Goal: Transaction & Acquisition: Obtain resource

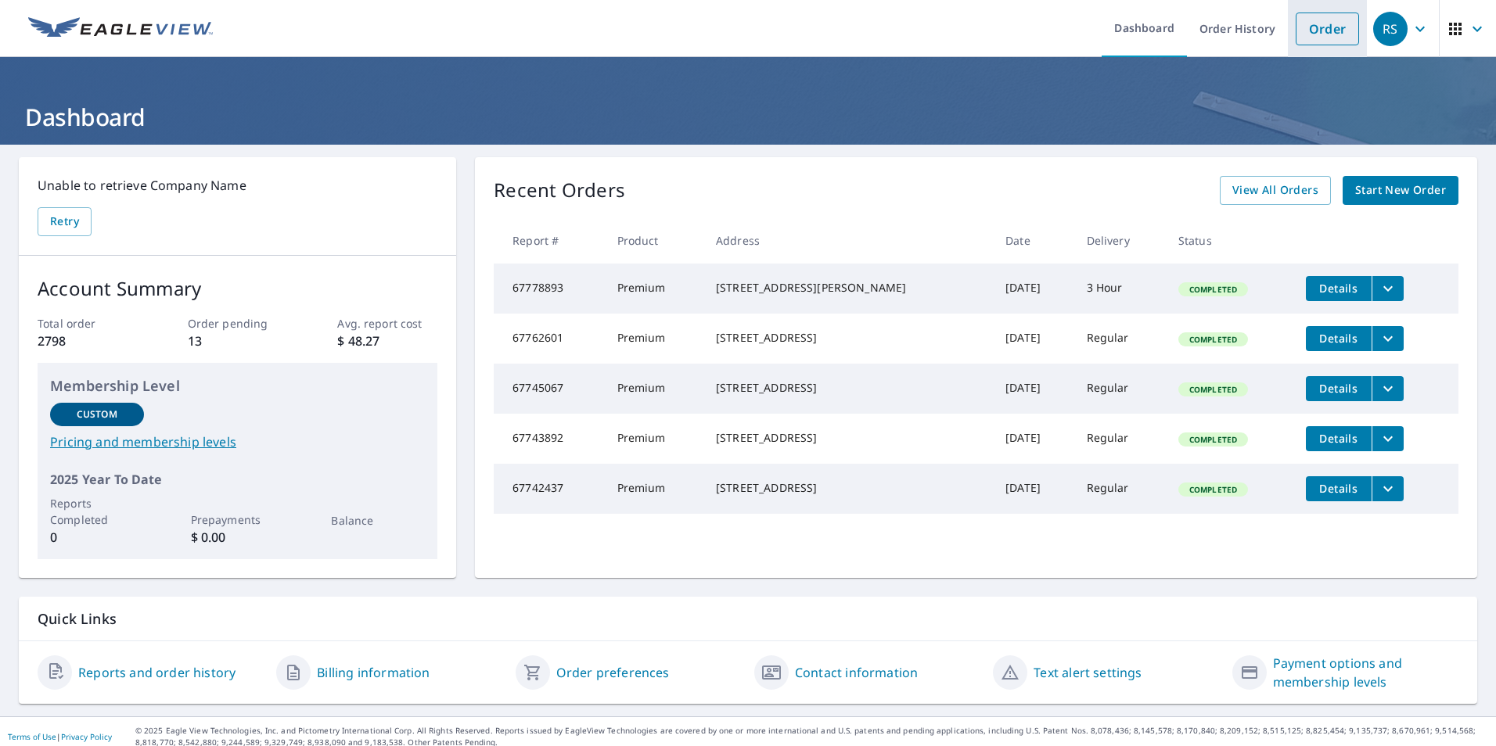
drag, startPoint x: 1329, startPoint y: 37, endPoint x: 1322, endPoint y: 41, distance: 8.1
click at [1329, 37] on link "Order" at bounding box center [1326, 29] width 63 height 33
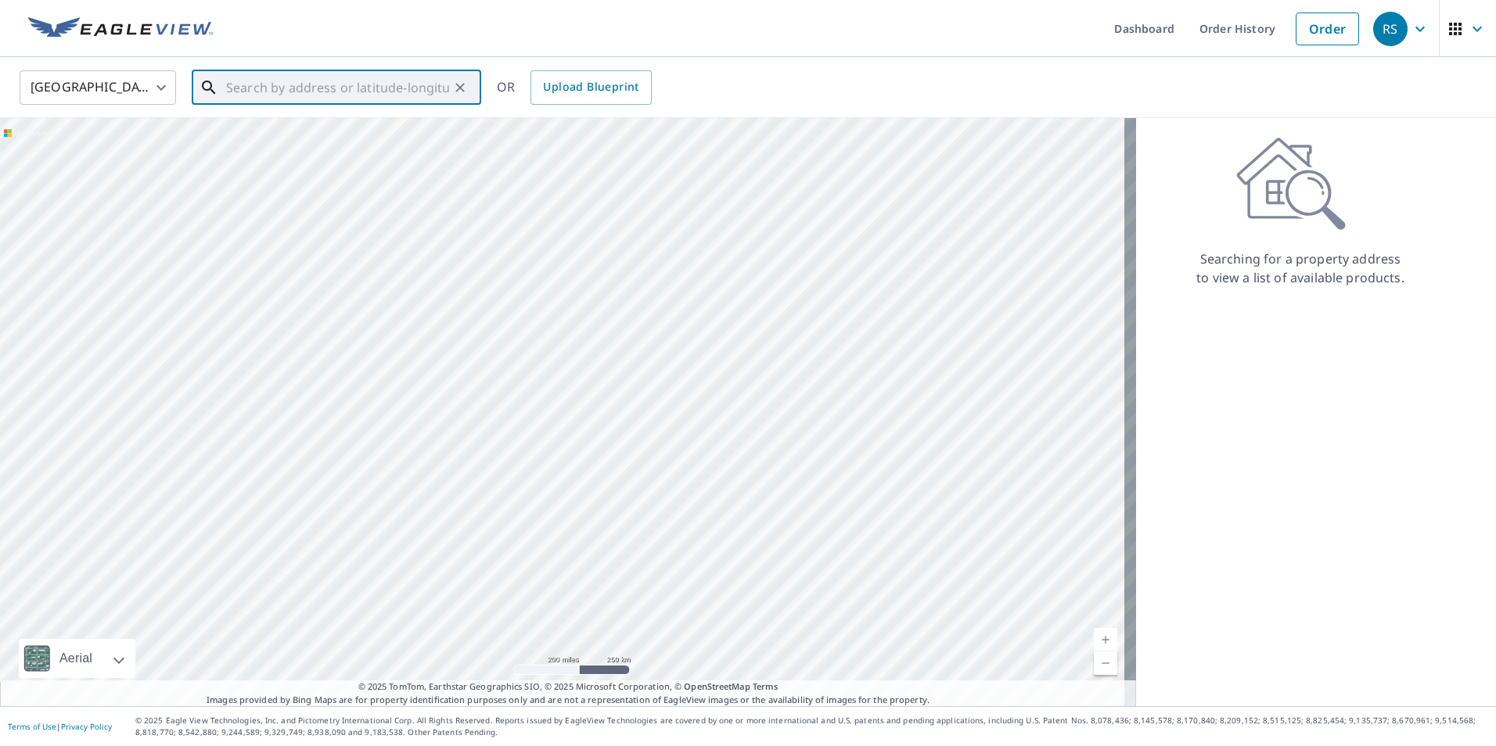
drag, startPoint x: 347, startPoint y: 103, endPoint x: 361, endPoint y: 228, distance: 126.0
click at [347, 105] on div "​" at bounding box center [336, 87] width 289 height 34
click at [349, 149] on p "Imperial, MO 63052" at bounding box center [346, 150] width 246 height 16
type input "5005 Raven Pl Imperial, MO 63052"
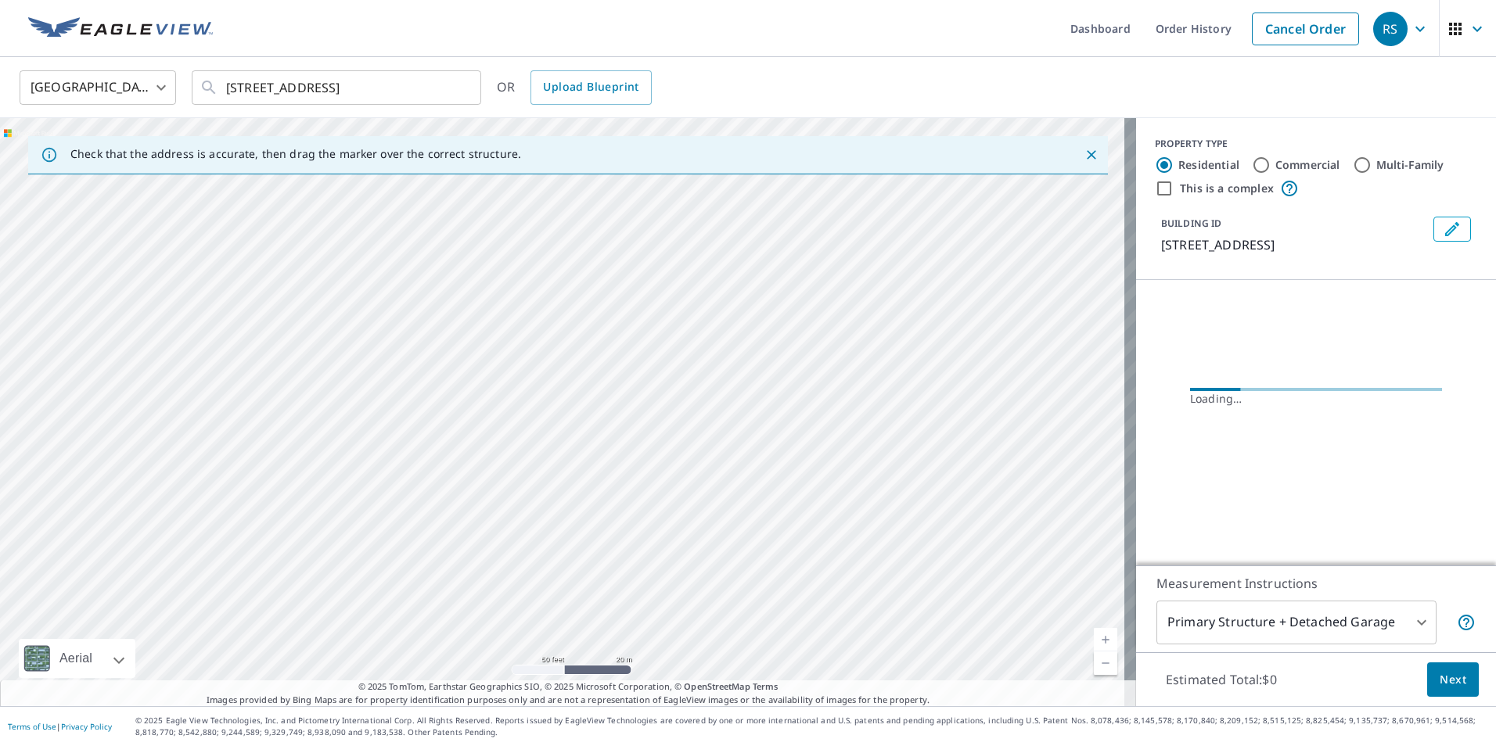
drag, startPoint x: 825, startPoint y: 271, endPoint x: 759, endPoint y: 350, distance: 103.3
click at [760, 350] on div "5005 Raven Pl Imperial, MO 63052" at bounding box center [568, 412] width 1136 height 588
drag, startPoint x: 788, startPoint y: 211, endPoint x: 700, endPoint y: 329, distance: 147.1
click at [700, 329] on div "5005 Raven Pl Imperial, MO 63052" at bounding box center [568, 412] width 1136 height 588
drag, startPoint x: 627, startPoint y: 257, endPoint x: 601, endPoint y: 325, distance: 73.5
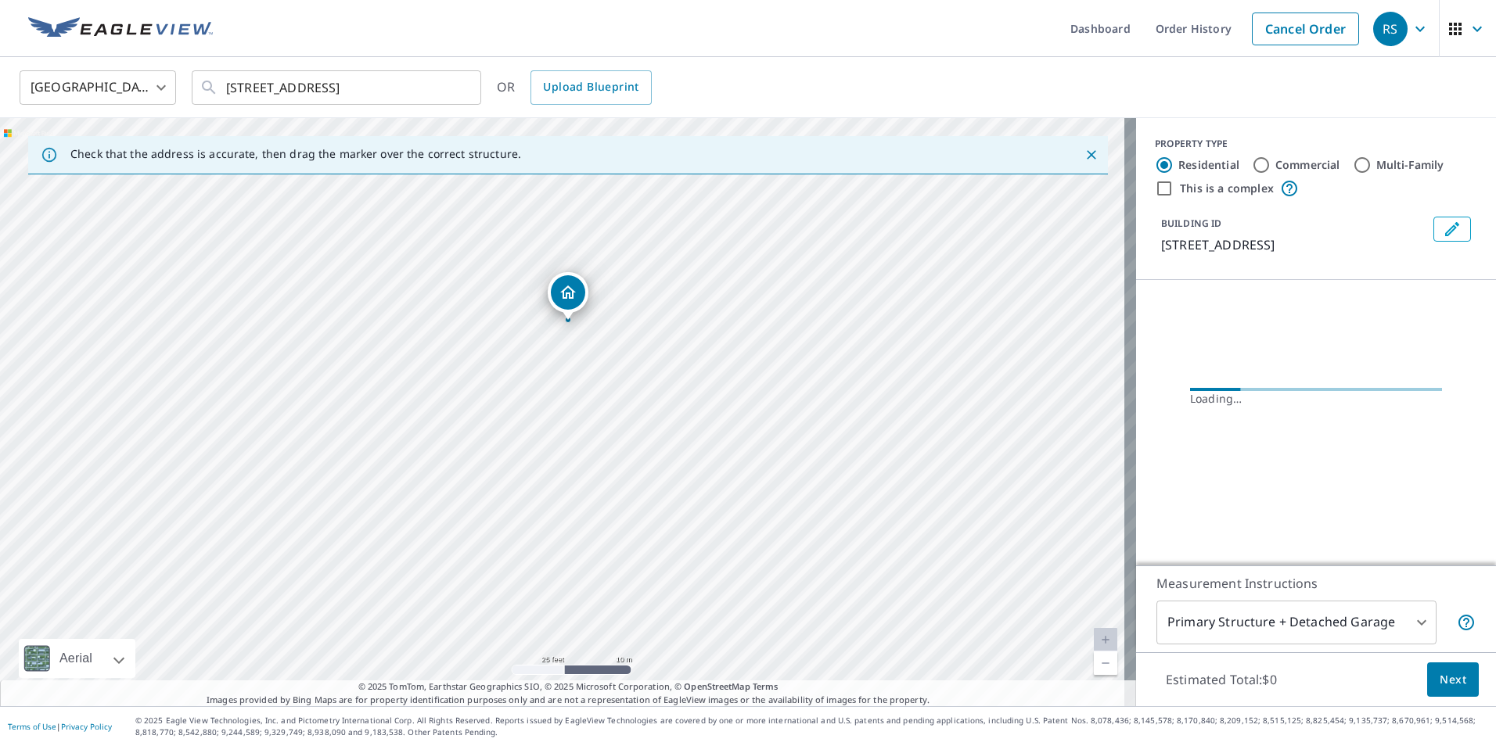
click at [601, 325] on div "5005 Raven Pl Imperial, MO 63052" at bounding box center [568, 412] width 1136 height 588
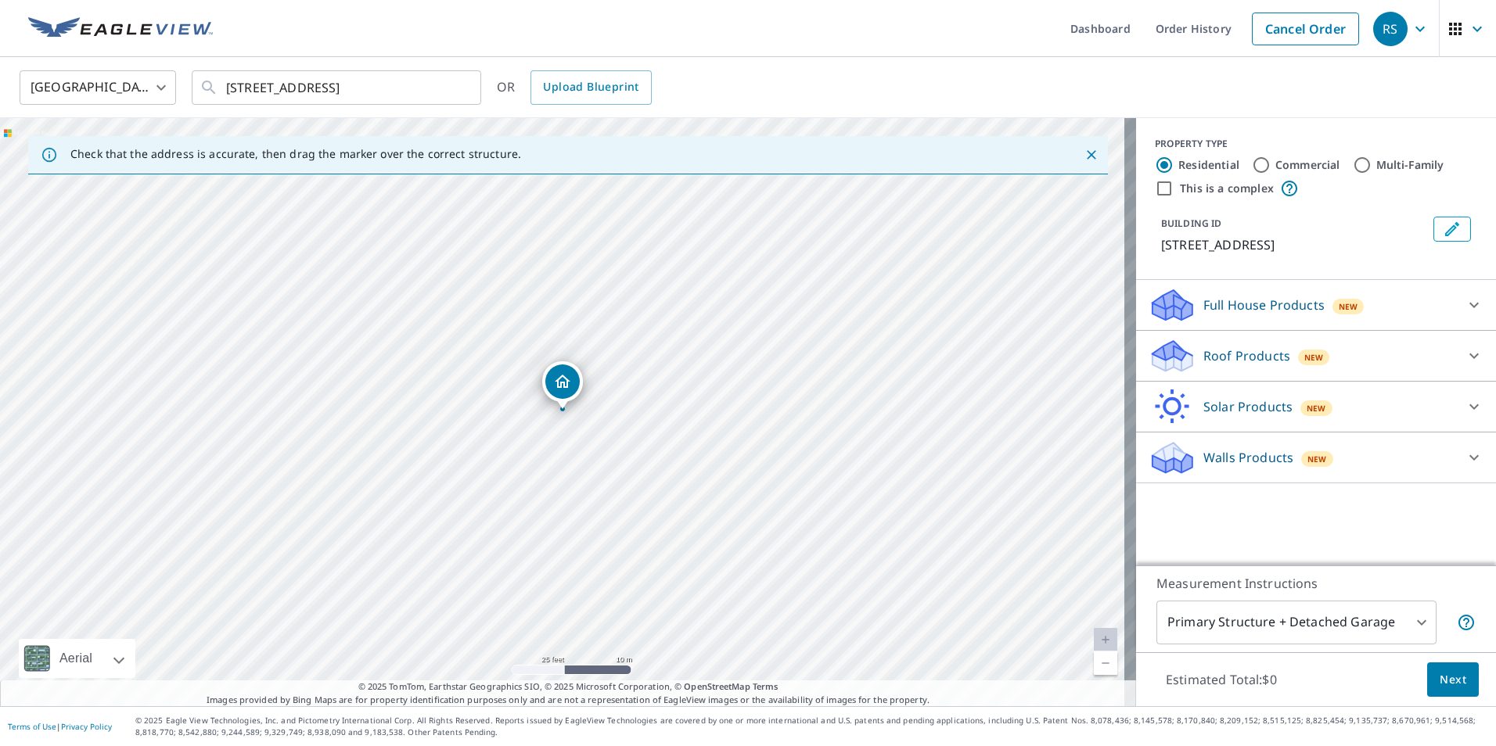
click at [1433, 355] on div "Roof Products New" at bounding box center [1301, 356] width 307 height 37
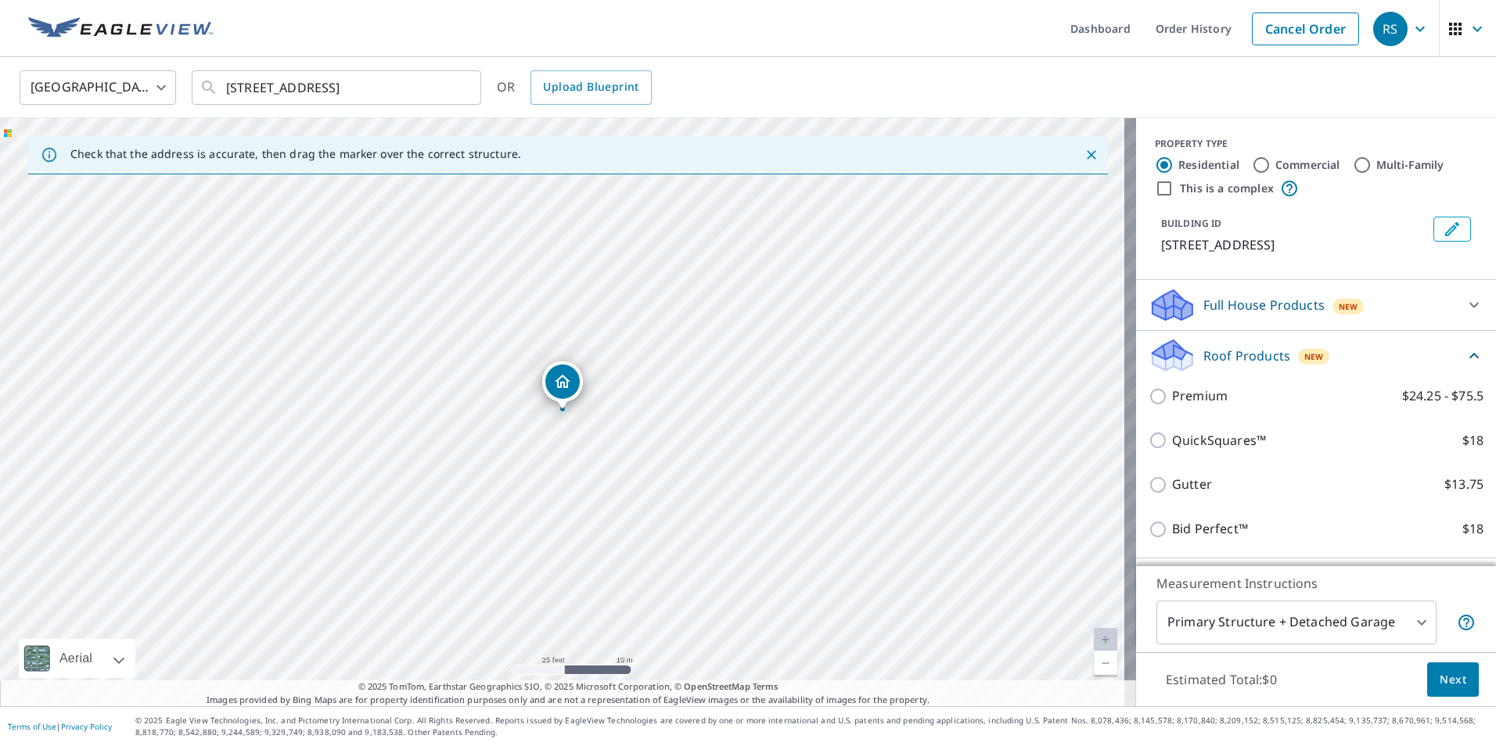
click at [1187, 379] on div "Premium $24.25 - $75.5" at bounding box center [1315, 396] width 335 height 45
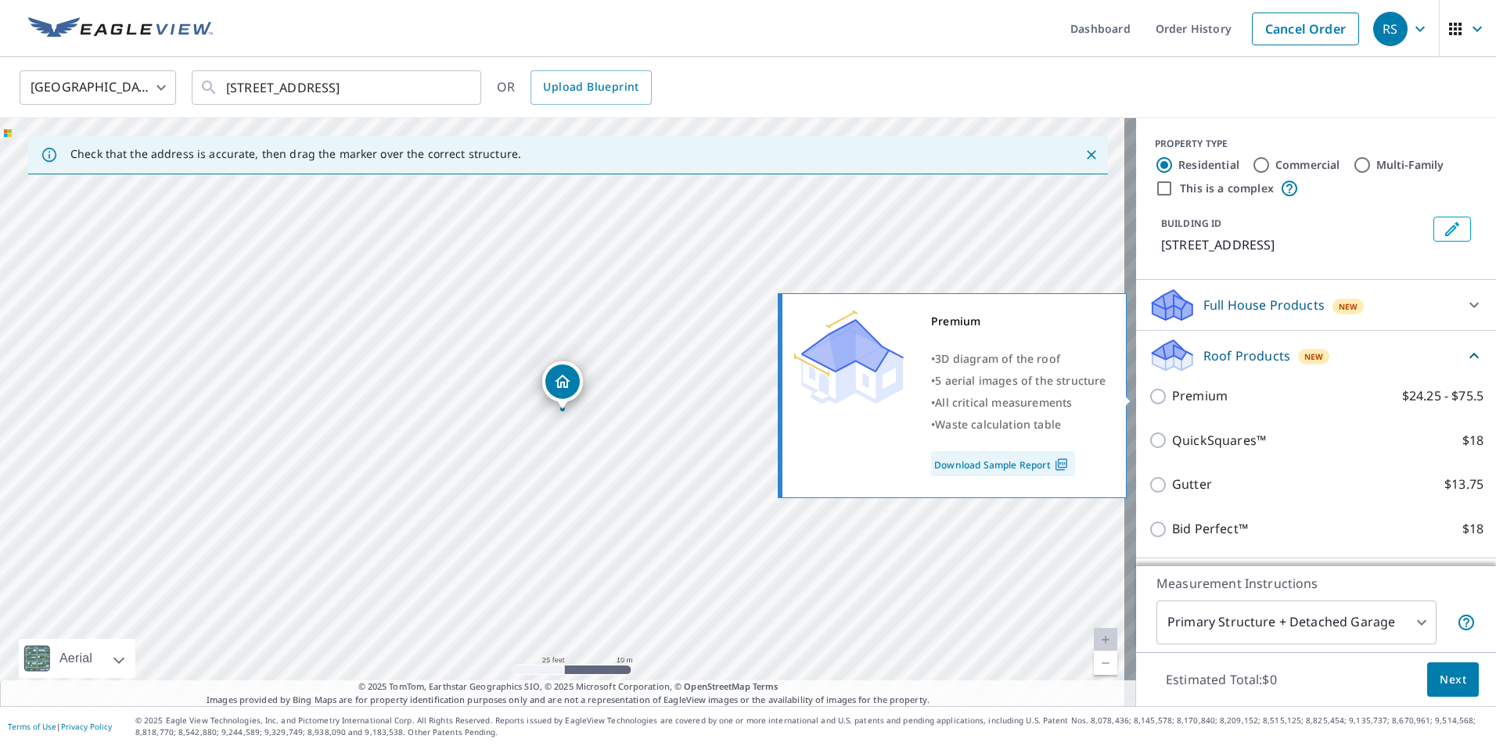
click at [1193, 386] on p "Premium" at bounding box center [1200, 396] width 56 height 20
click at [1172, 387] on input "Premium $24.25 - $75.5" at bounding box center [1159, 396] width 23 height 19
checkbox input "true"
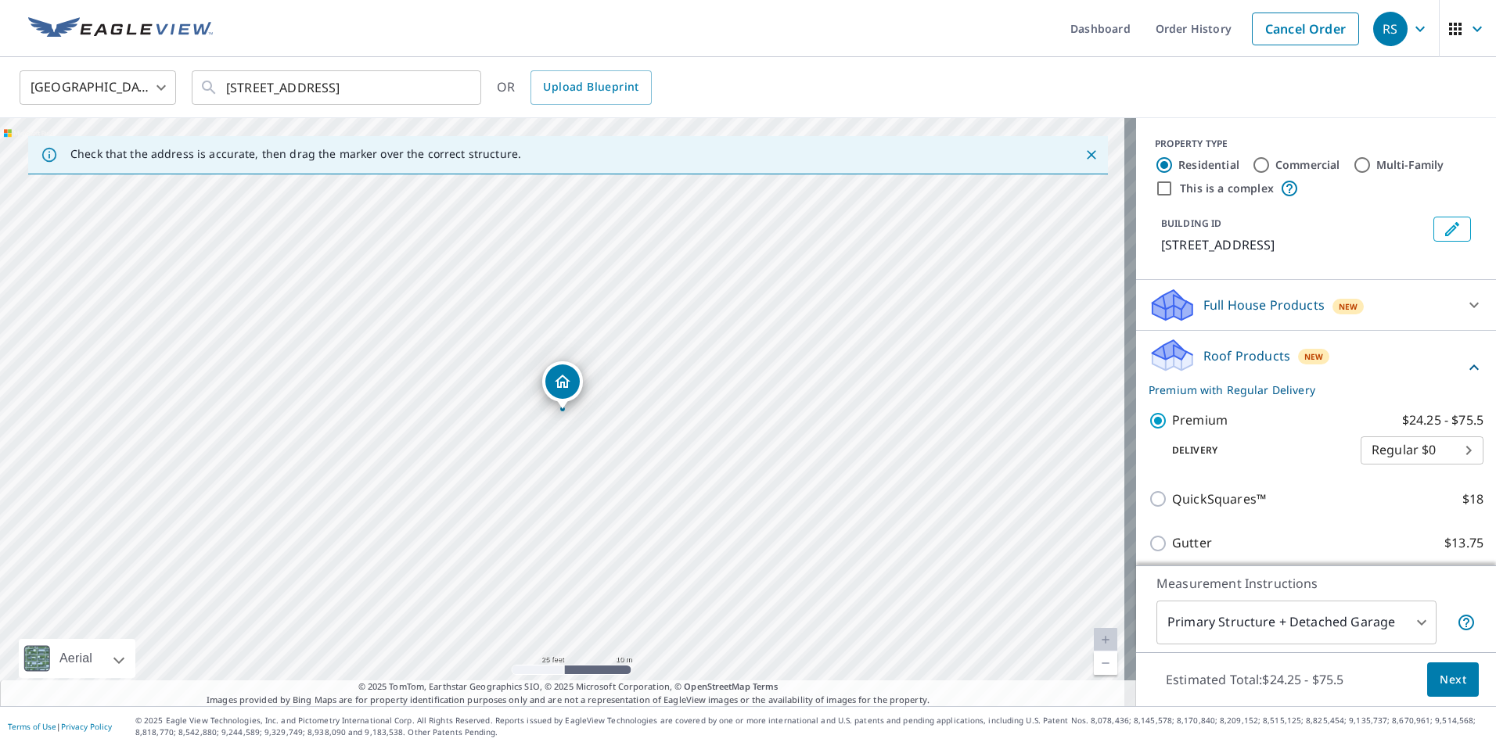
click at [1439, 680] on span "Next" at bounding box center [1452, 680] width 27 height 20
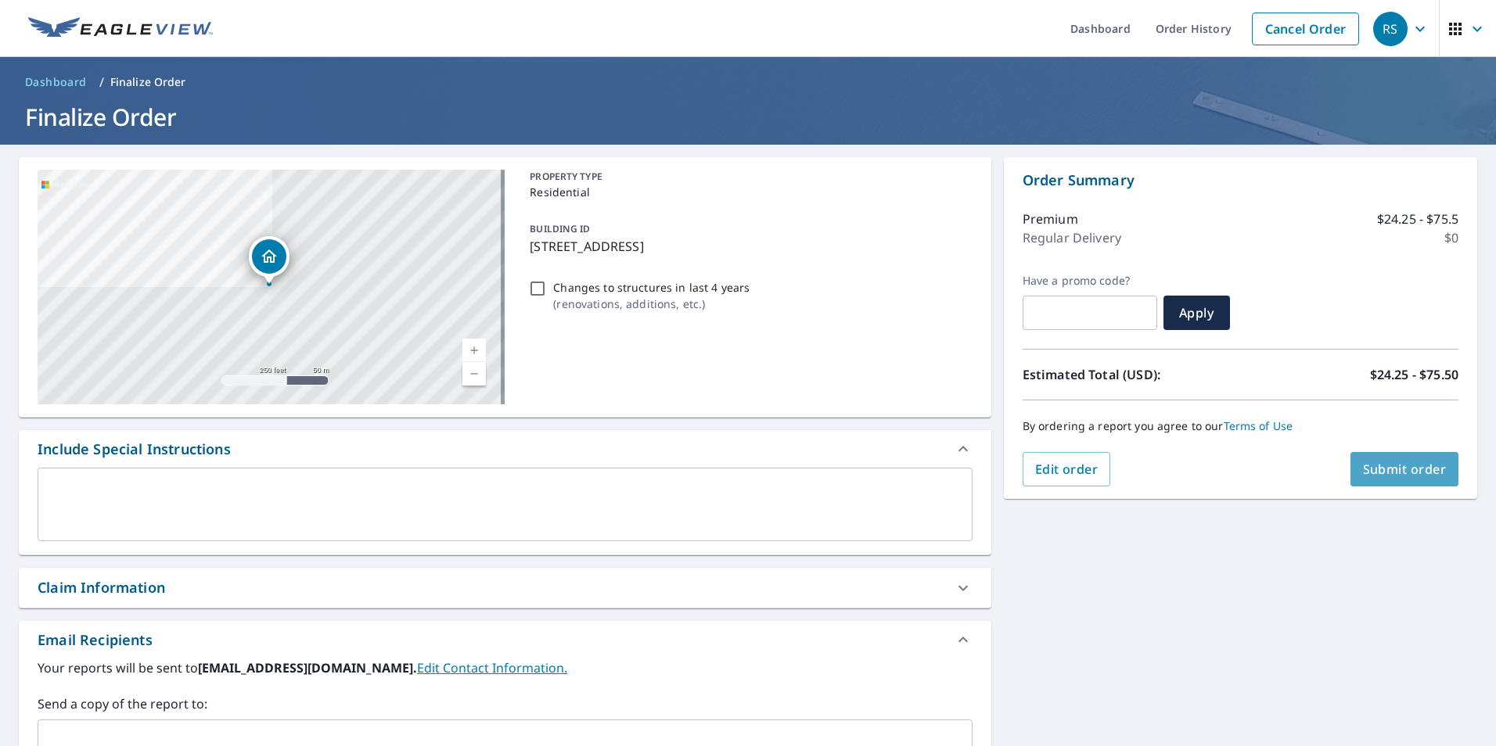
click at [1363, 472] on span "Submit order" at bounding box center [1405, 469] width 84 height 17
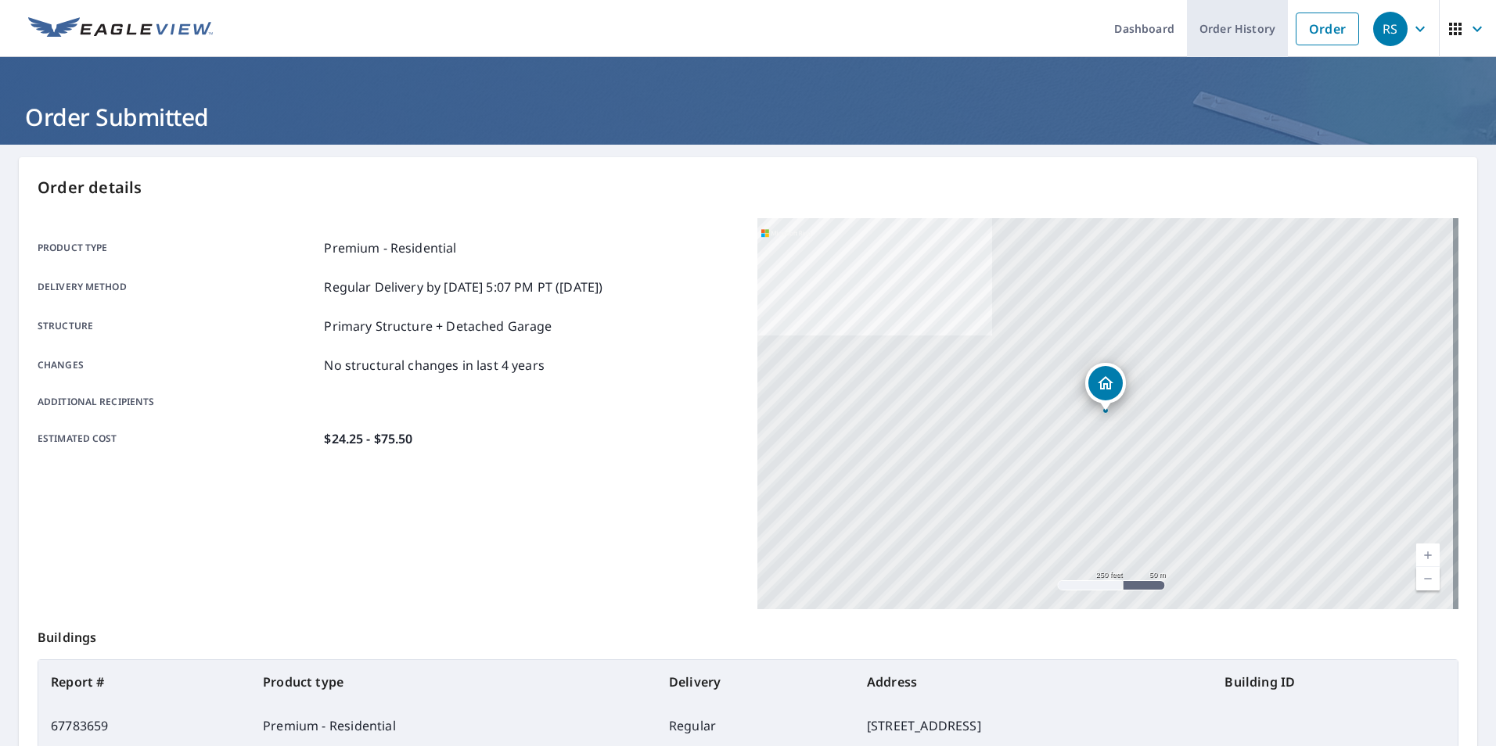
click at [1234, 29] on link "Order History" at bounding box center [1237, 28] width 101 height 57
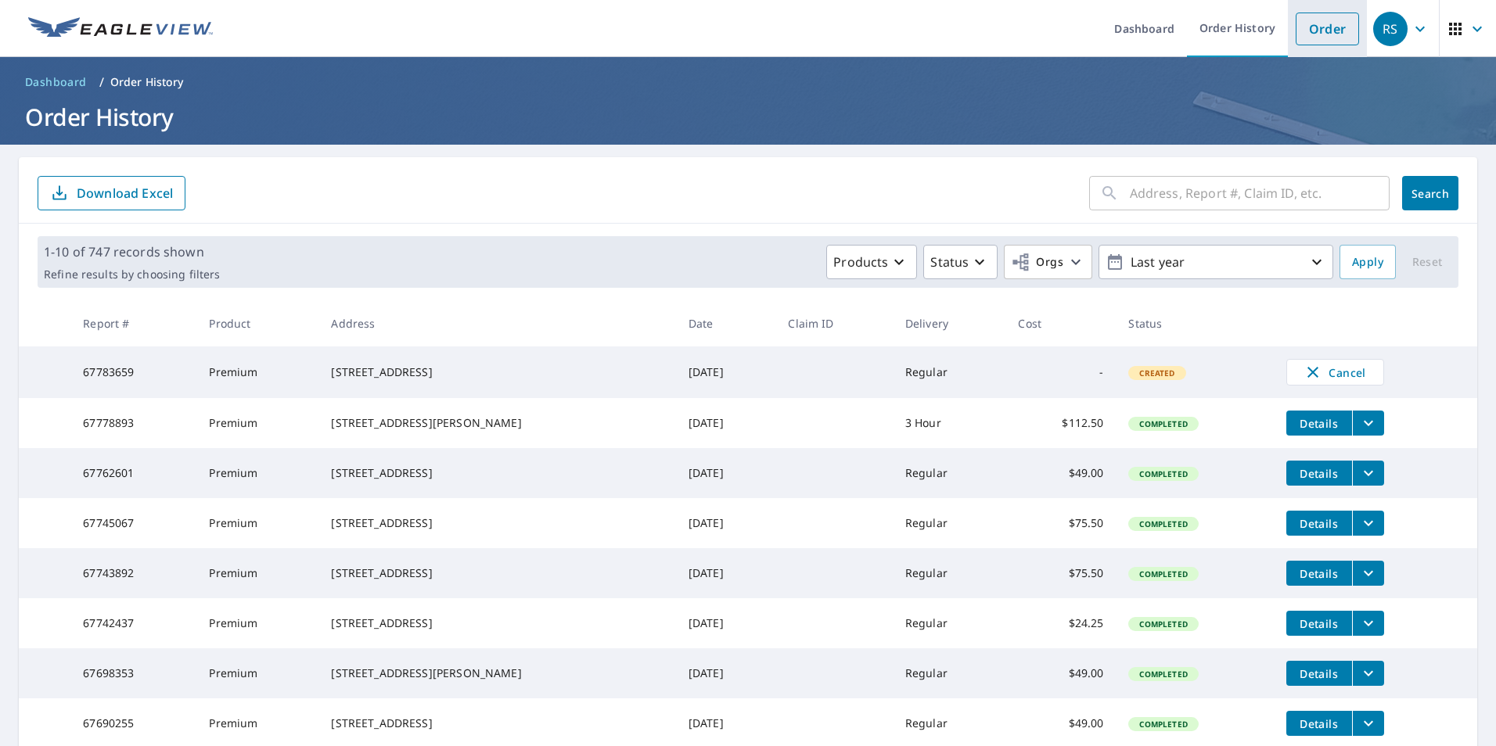
click at [1315, 31] on link "Order" at bounding box center [1326, 29] width 63 height 33
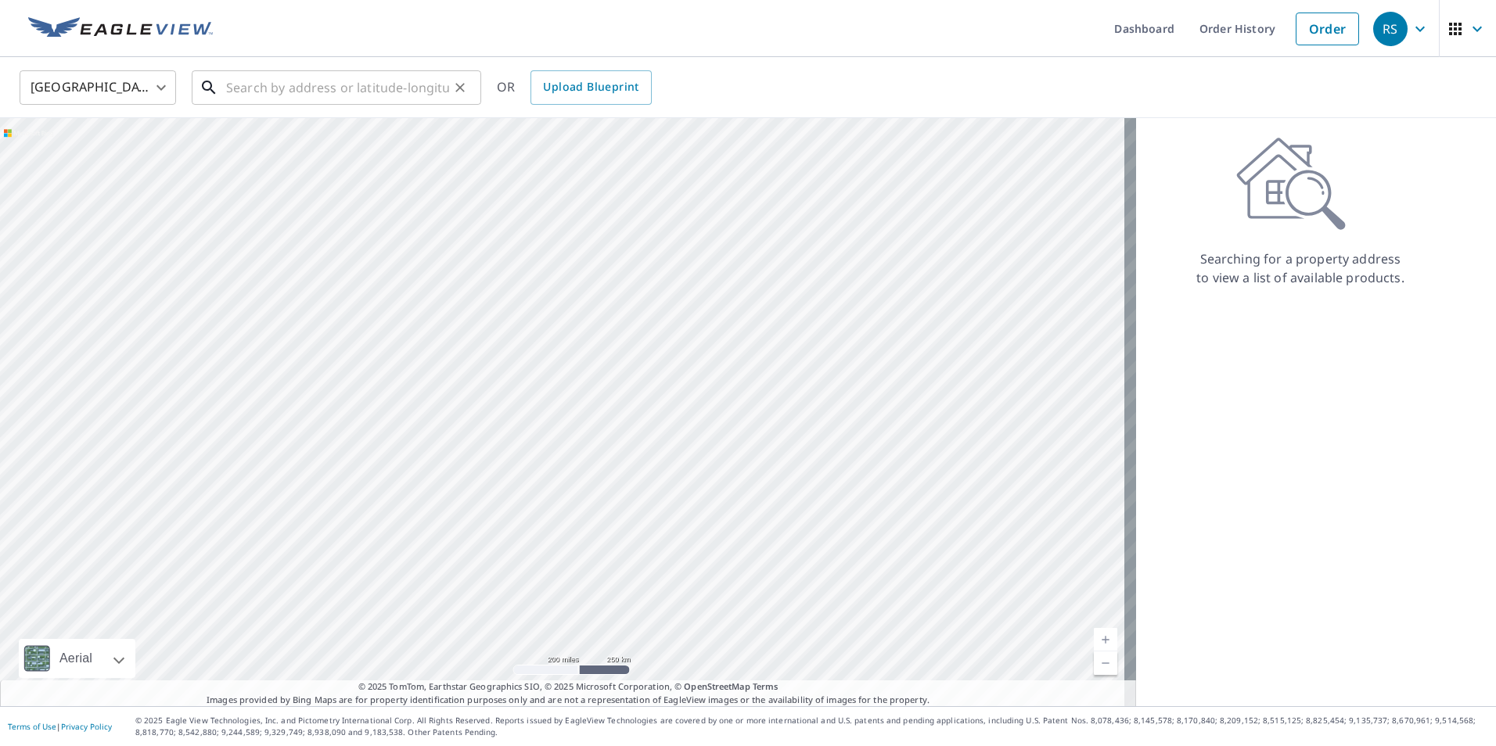
click at [406, 88] on input "text" at bounding box center [337, 88] width 223 height 44
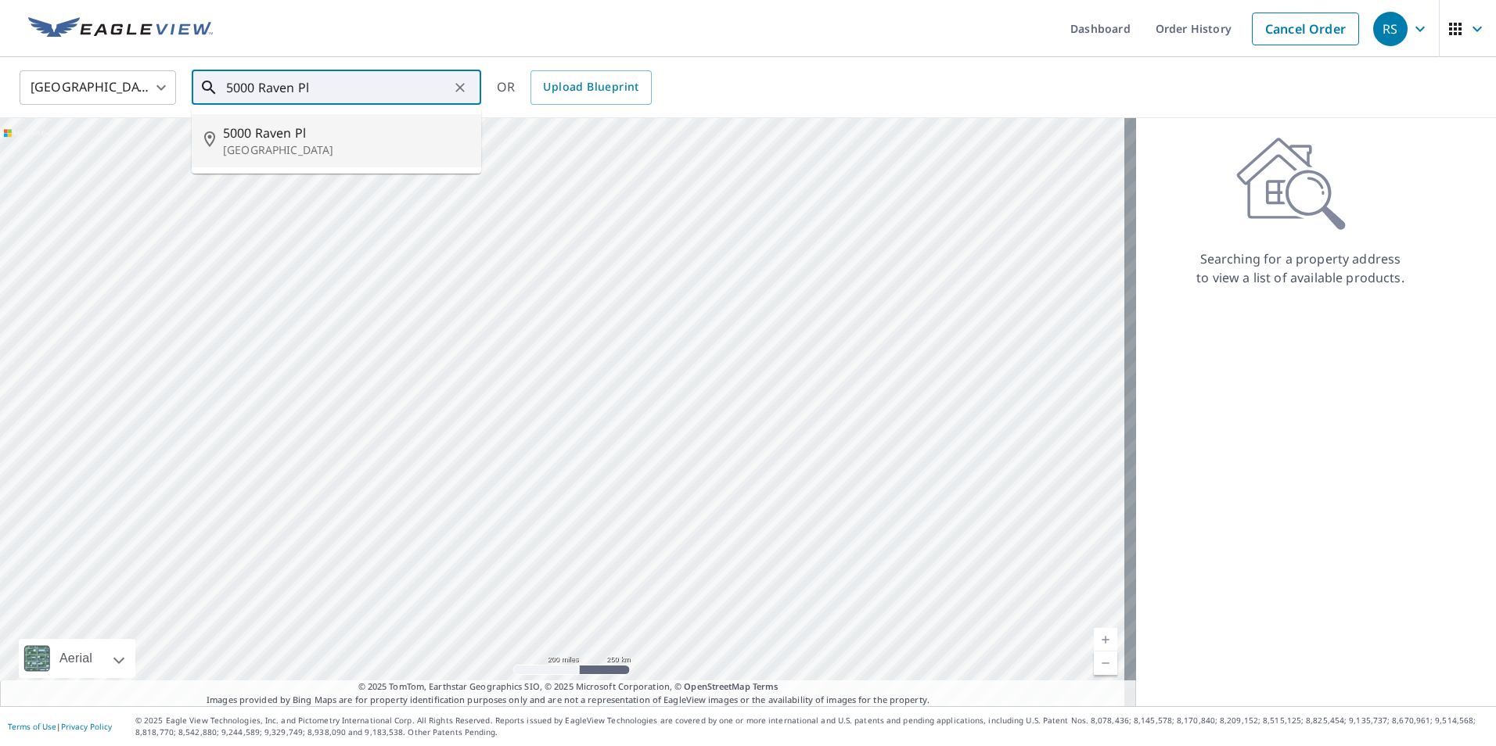
click at [350, 124] on span "5000 Raven Pl" at bounding box center [346, 133] width 246 height 19
type input "5000 Raven Pl Imperial, MO 63052"
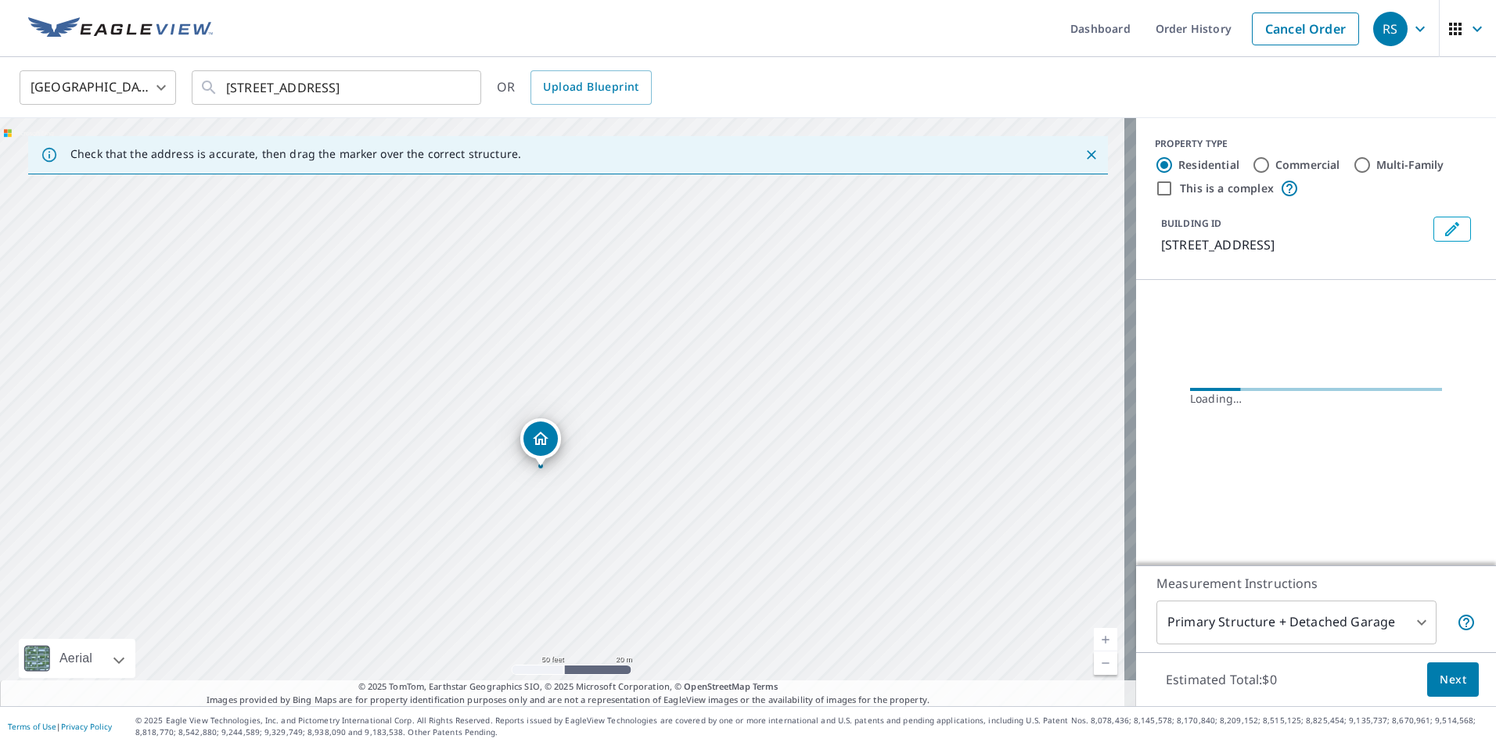
drag, startPoint x: 648, startPoint y: 507, endPoint x: 688, endPoint y: 275, distance: 235.7
click at [688, 275] on div "5000 Raven Pl Imperial, MO 63052" at bounding box center [568, 412] width 1136 height 588
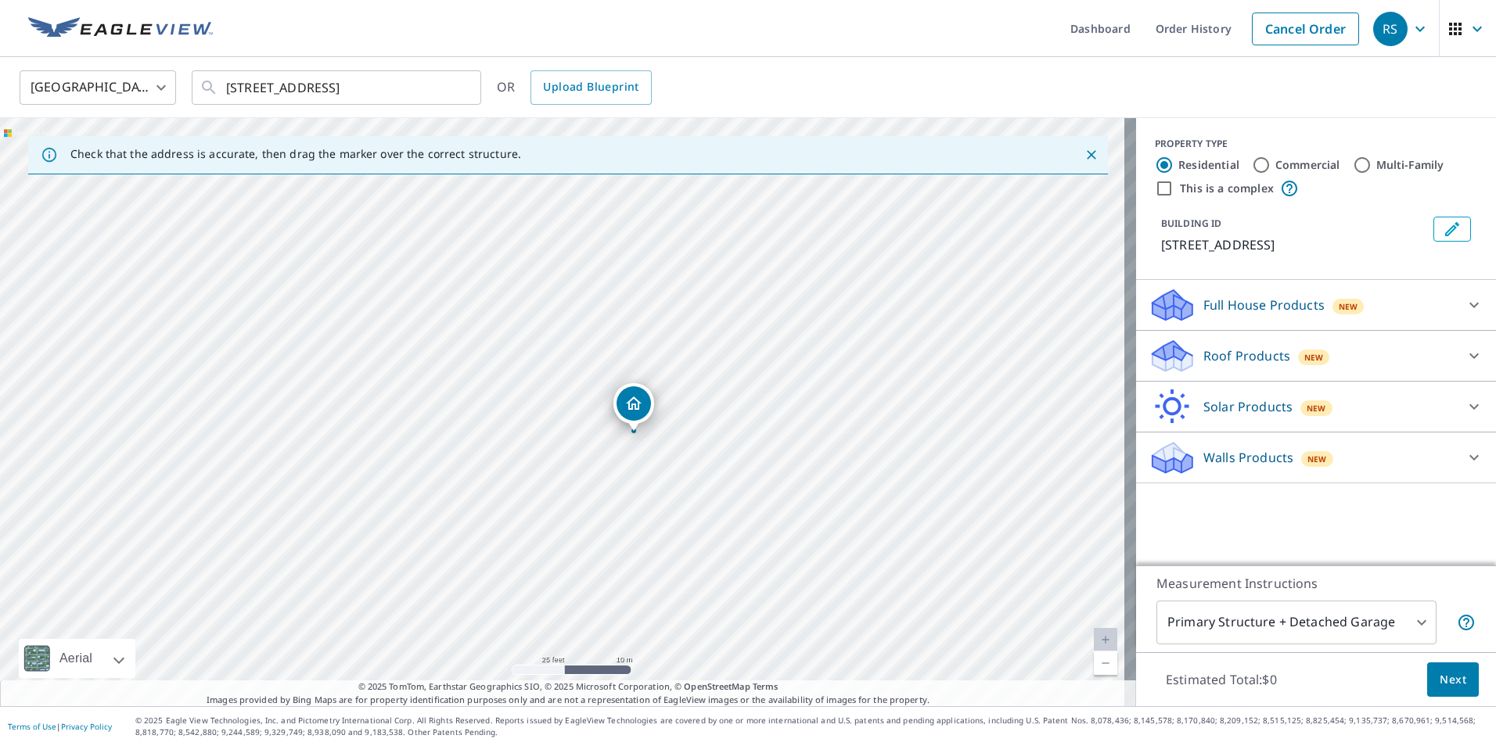
drag, startPoint x: 585, startPoint y: 388, endPoint x: 649, endPoint y: 448, distance: 87.4
click at [649, 448] on div "5000 Raven Pl Imperial, MO 63052" at bounding box center [568, 412] width 1136 height 588
click at [656, 452] on div "5000 Raven Pl Imperial, MO 63052" at bounding box center [568, 412] width 1136 height 588
click at [1380, 362] on div "Roof Products New" at bounding box center [1301, 356] width 307 height 37
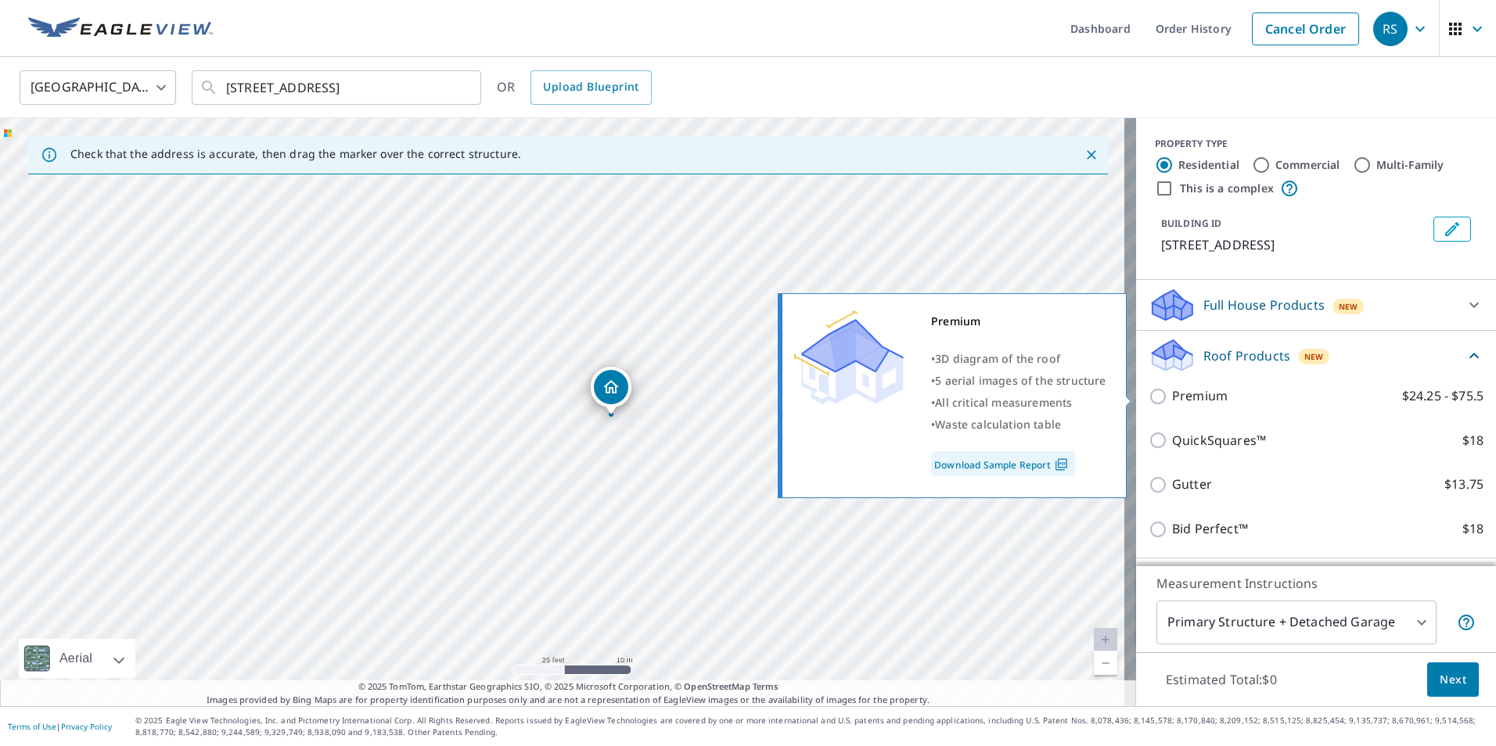
click at [1191, 403] on p "Premium" at bounding box center [1200, 396] width 56 height 20
click at [1172, 403] on input "Premium $24.25 - $75.5" at bounding box center [1159, 396] width 23 height 19
checkbox input "true"
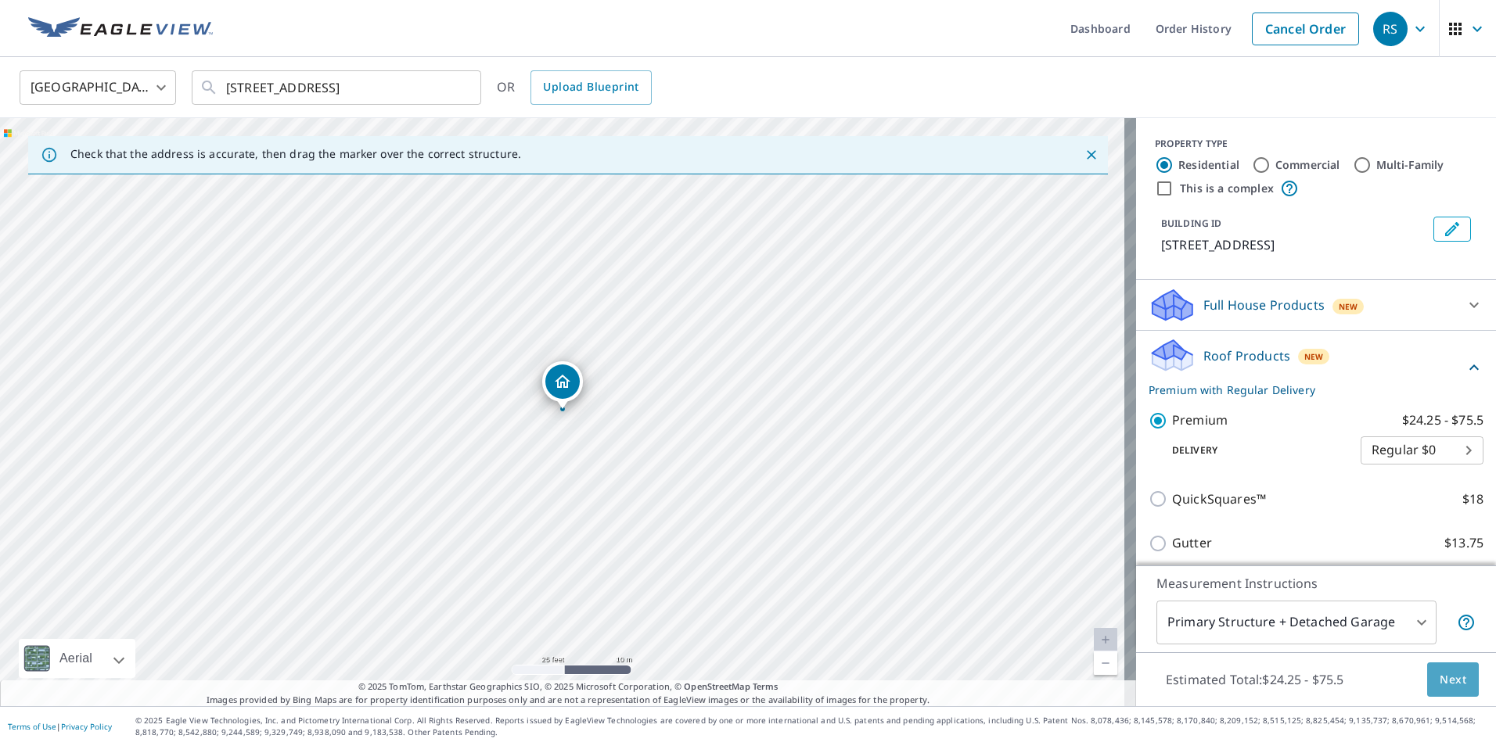
click at [1442, 686] on span "Next" at bounding box center [1452, 680] width 27 height 20
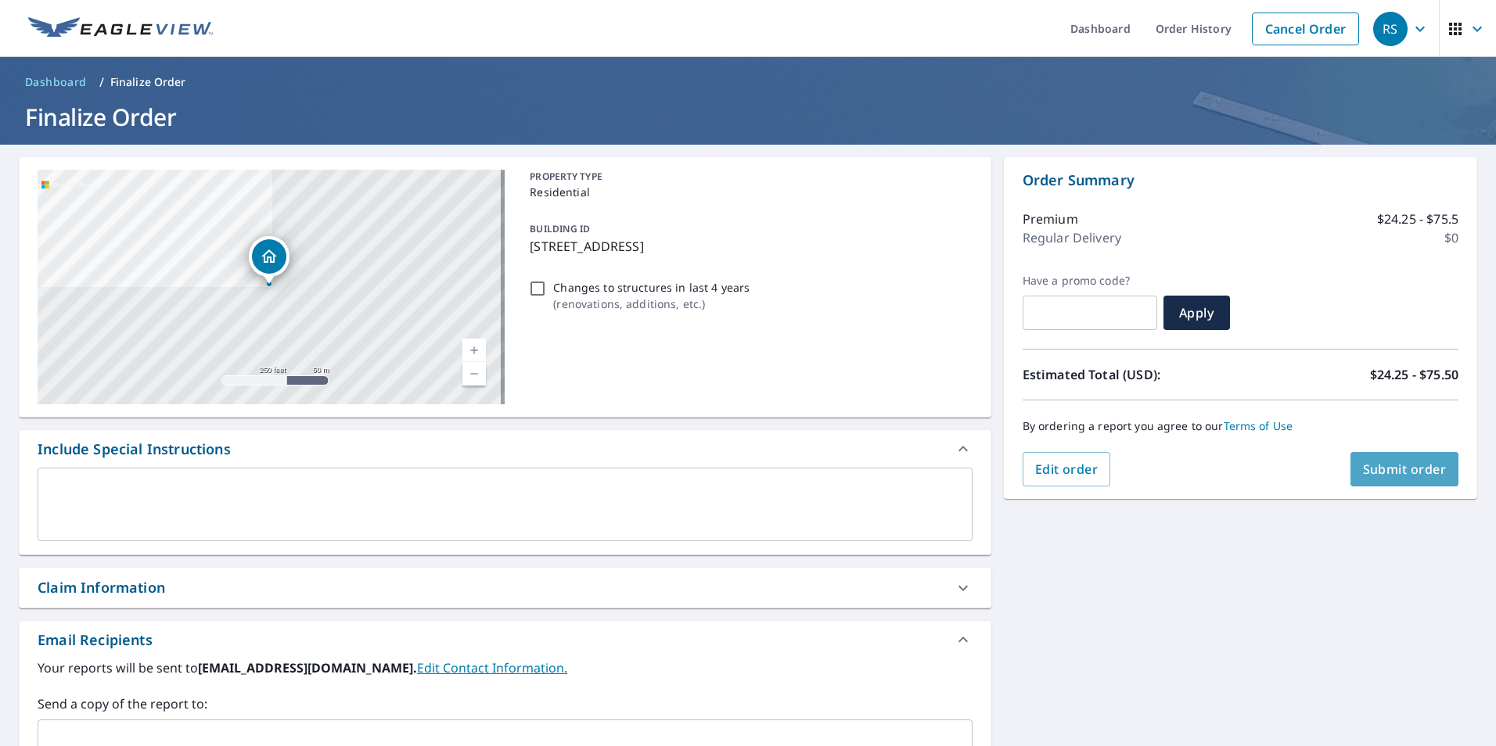
click at [1382, 475] on span "Submit order" at bounding box center [1405, 469] width 84 height 17
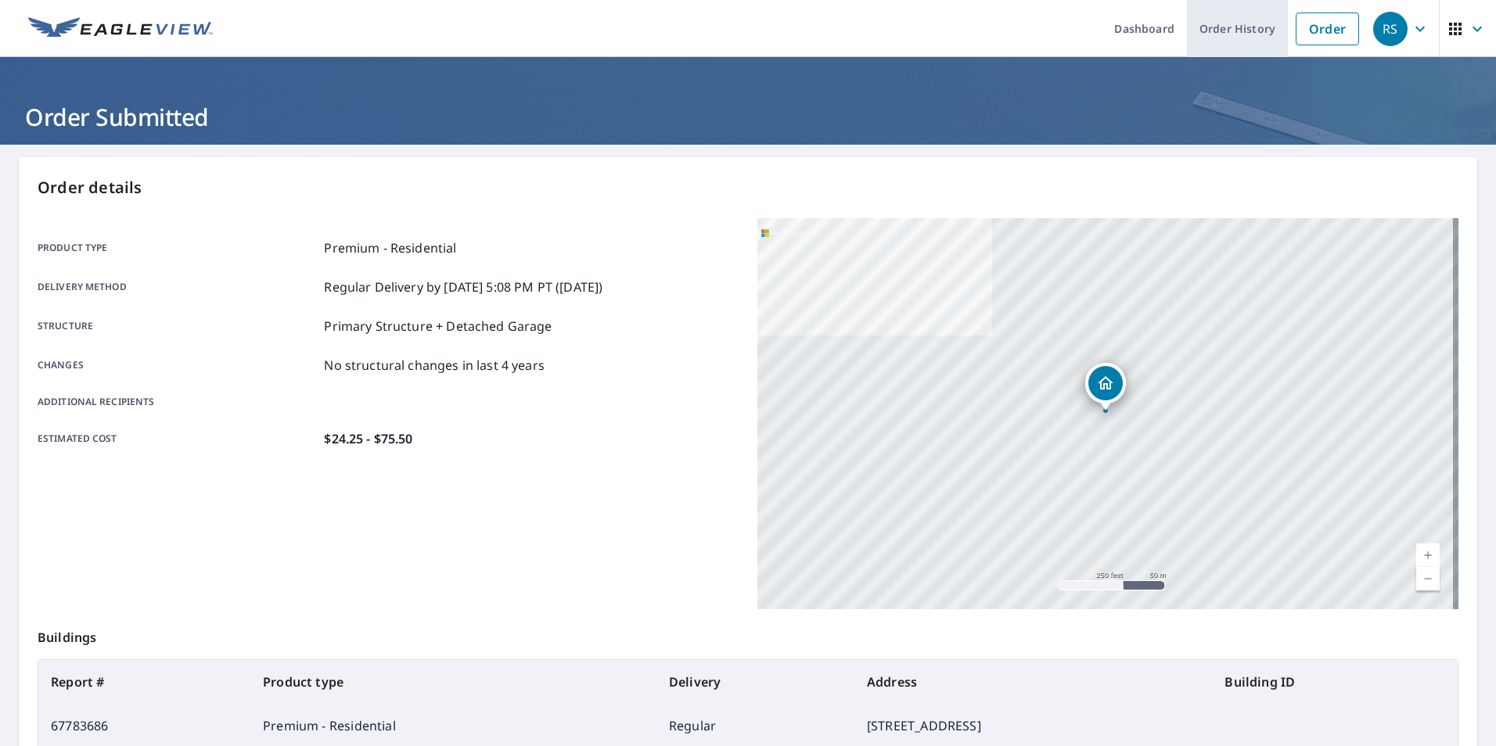
click at [1223, 39] on link "Order History" at bounding box center [1237, 28] width 101 height 57
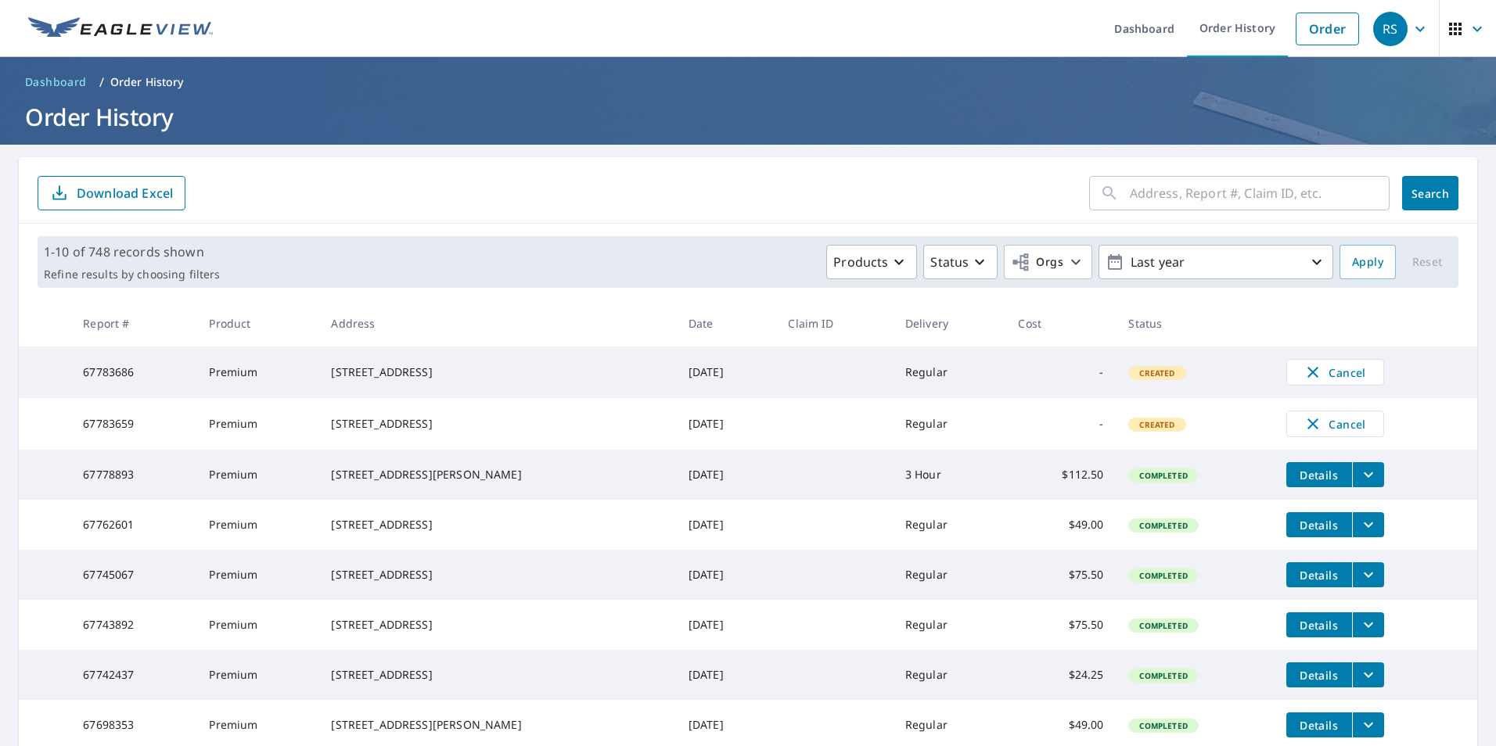
click at [1359, 484] on icon "filesDropdownBtn-67778893" at bounding box center [1368, 474] width 19 height 19
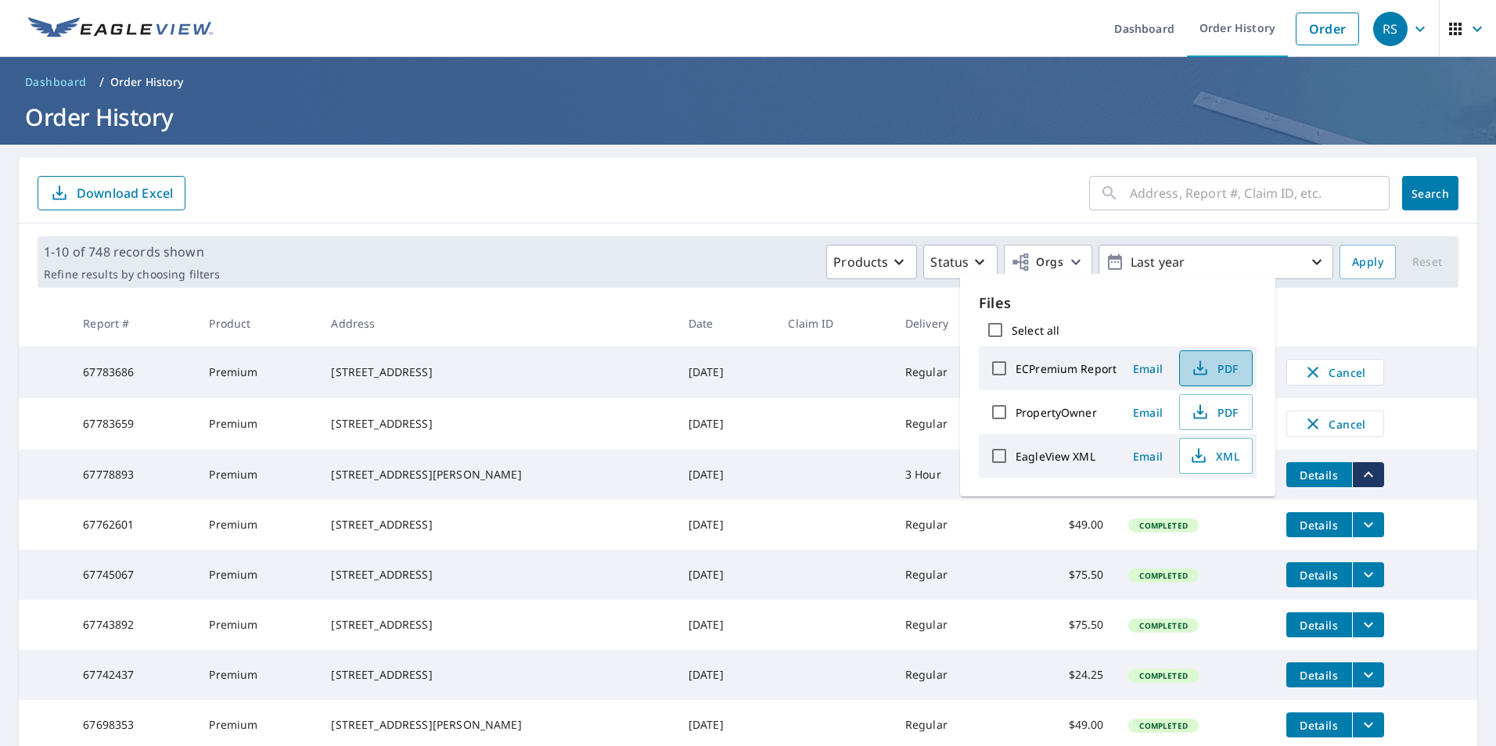
click at [1210, 371] on span "PDF" at bounding box center [1214, 368] width 50 height 19
click at [752, 156] on main "​ Search Download Excel 1-10 of 748 records shown Refine results by choosing fi…" at bounding box center [748, 535] width 1496 height 781
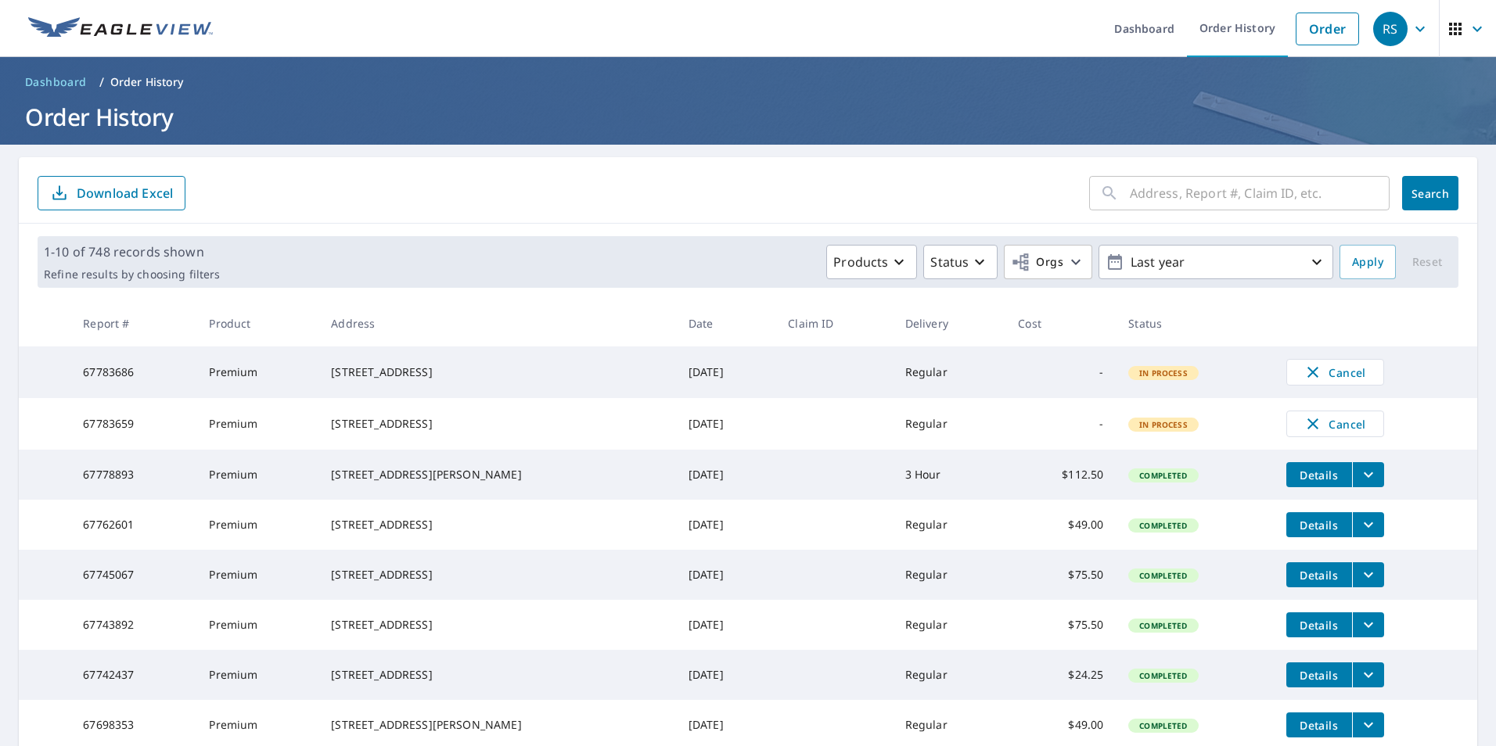
click at [1202, 189] on input "text" at bounding box center [1260, 193] width 260 height 44
type input "[PERSON_NAME]"
click button "Search" at bounding box center [1430, 193] width 56 height 34
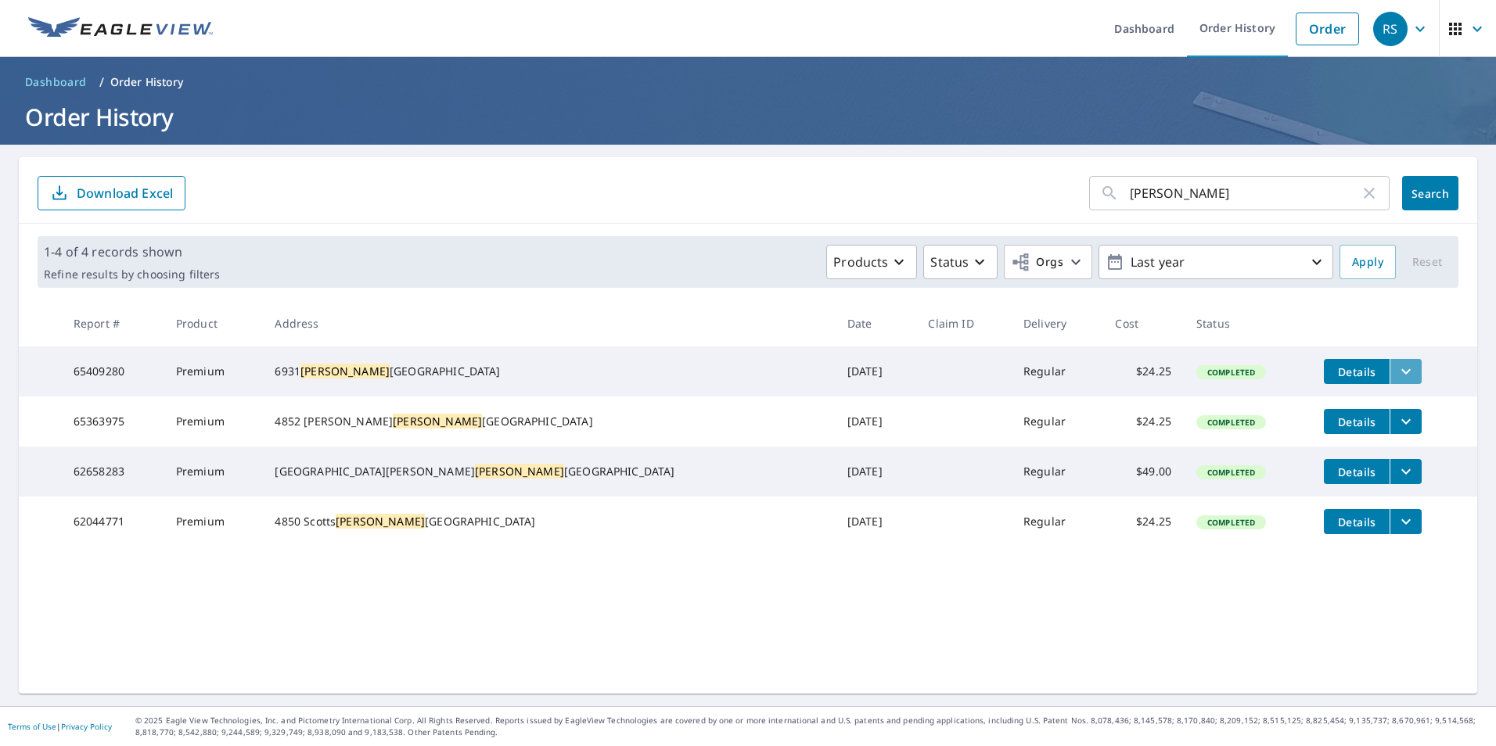
click at [1396, 371] on icon "filesDropdownBtn-65409280" at bounding box center [1405, 371] width 19 height 19
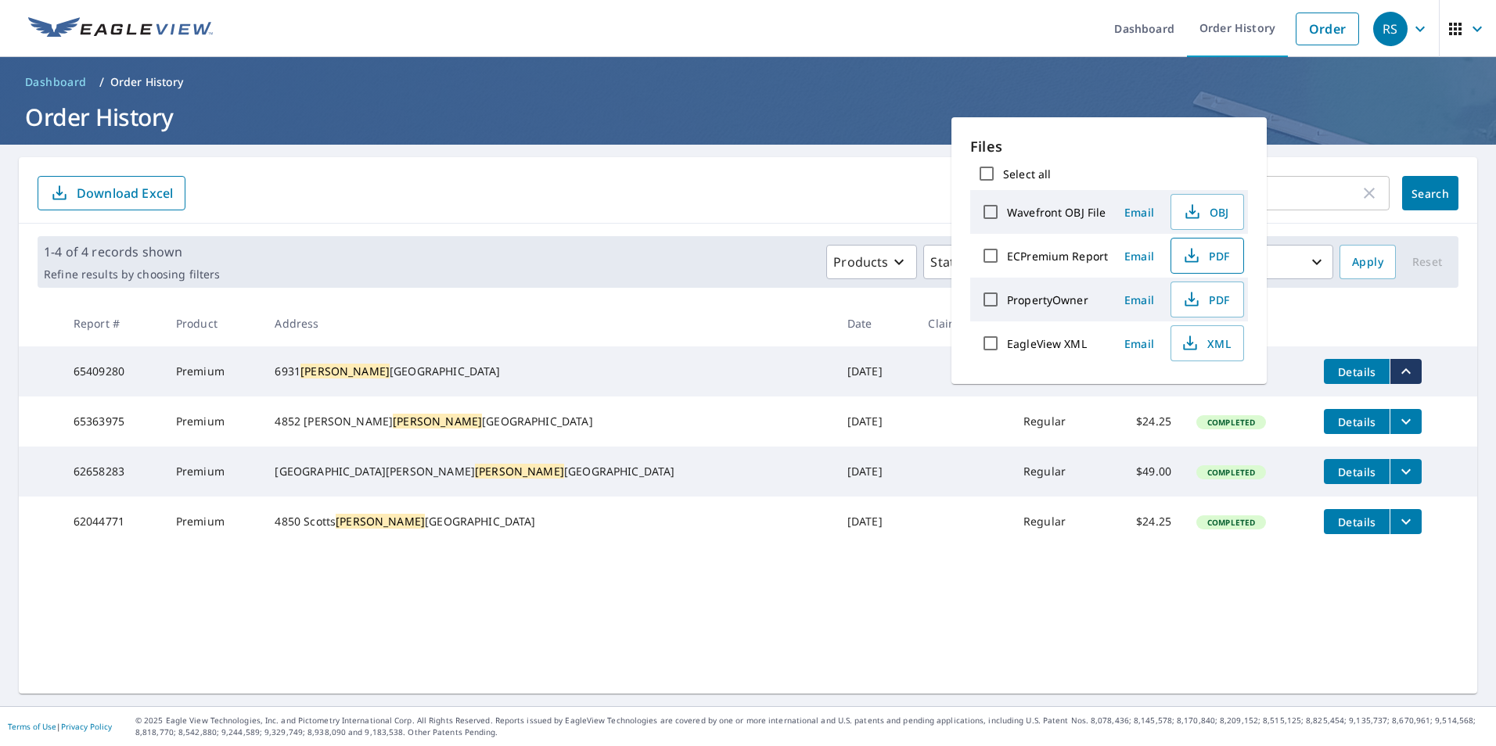
click at [1191, 254] on icon "button" at bounding box center [1191, 255] width 19 height 19
click at [759, 102] on h1 "Order History" at bounding box center [748, 117] width 1458 height 32
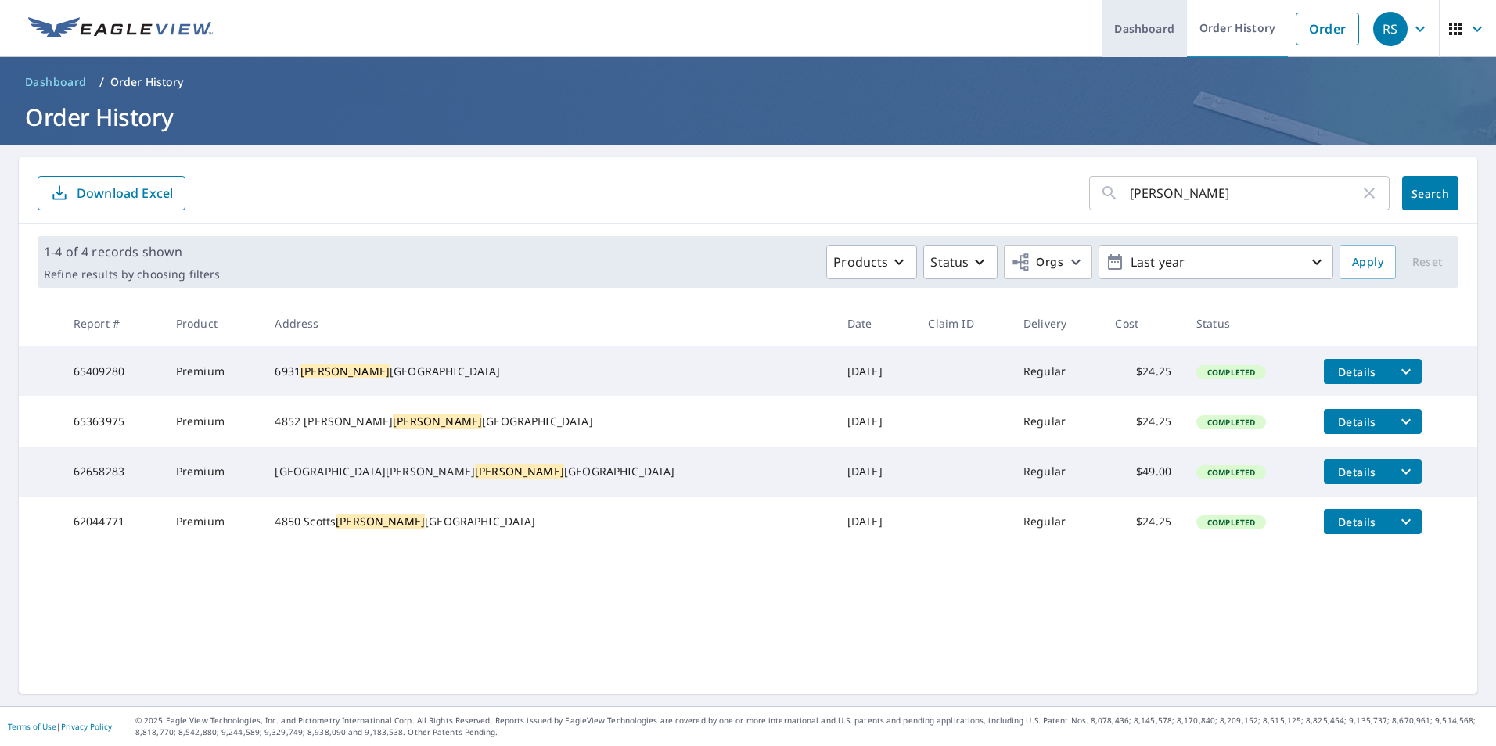
drag, startPoint x: 1118, startPoint y: 38, endPoint x: 1116, endPoint y: 49, distance: 12.0
click at [1119, 38] on link "Dashboard" at bounding box center [1143, 28] width 85 height 57
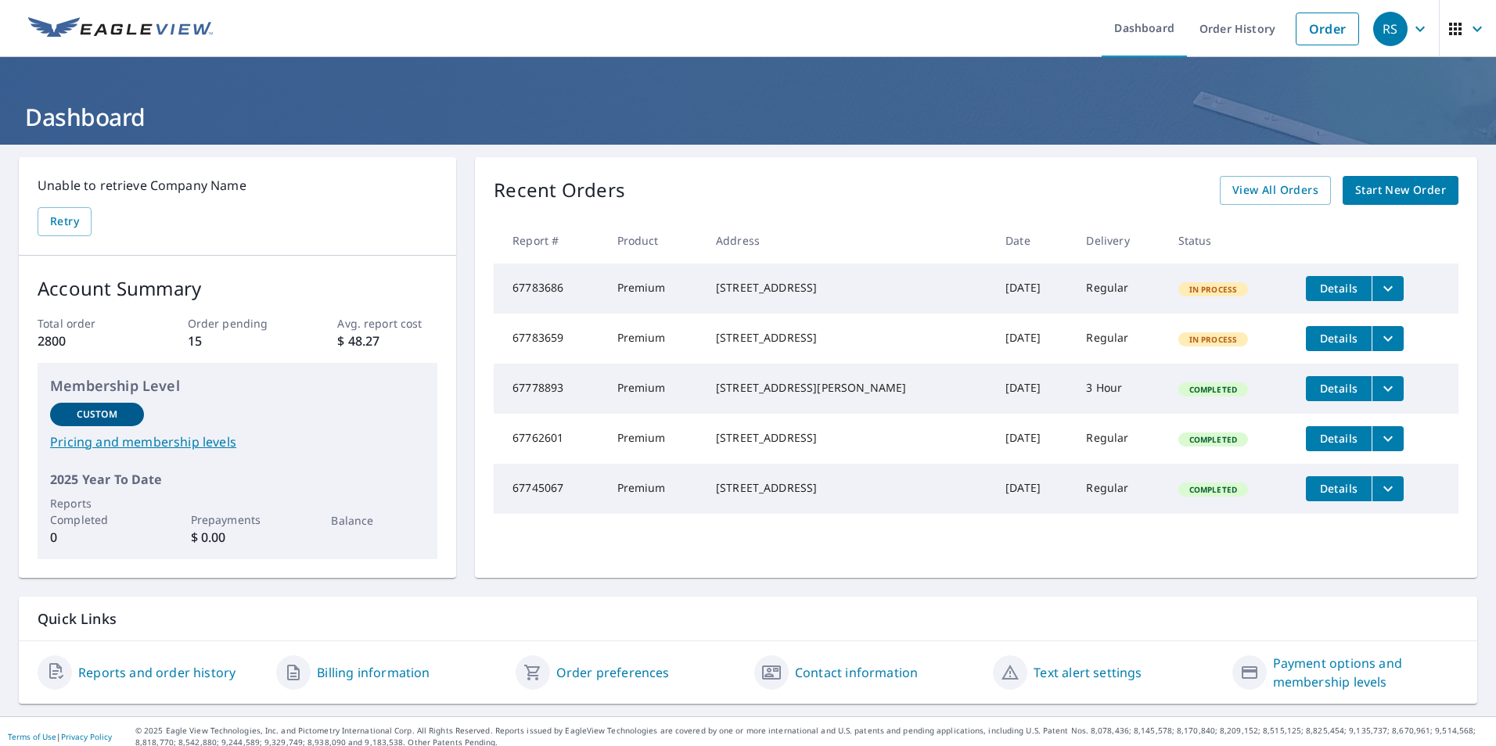
click at [1378, 295] on icon "filesDropdownBtn-67783686" at bounding box center [1387, 288] width 19 height 19
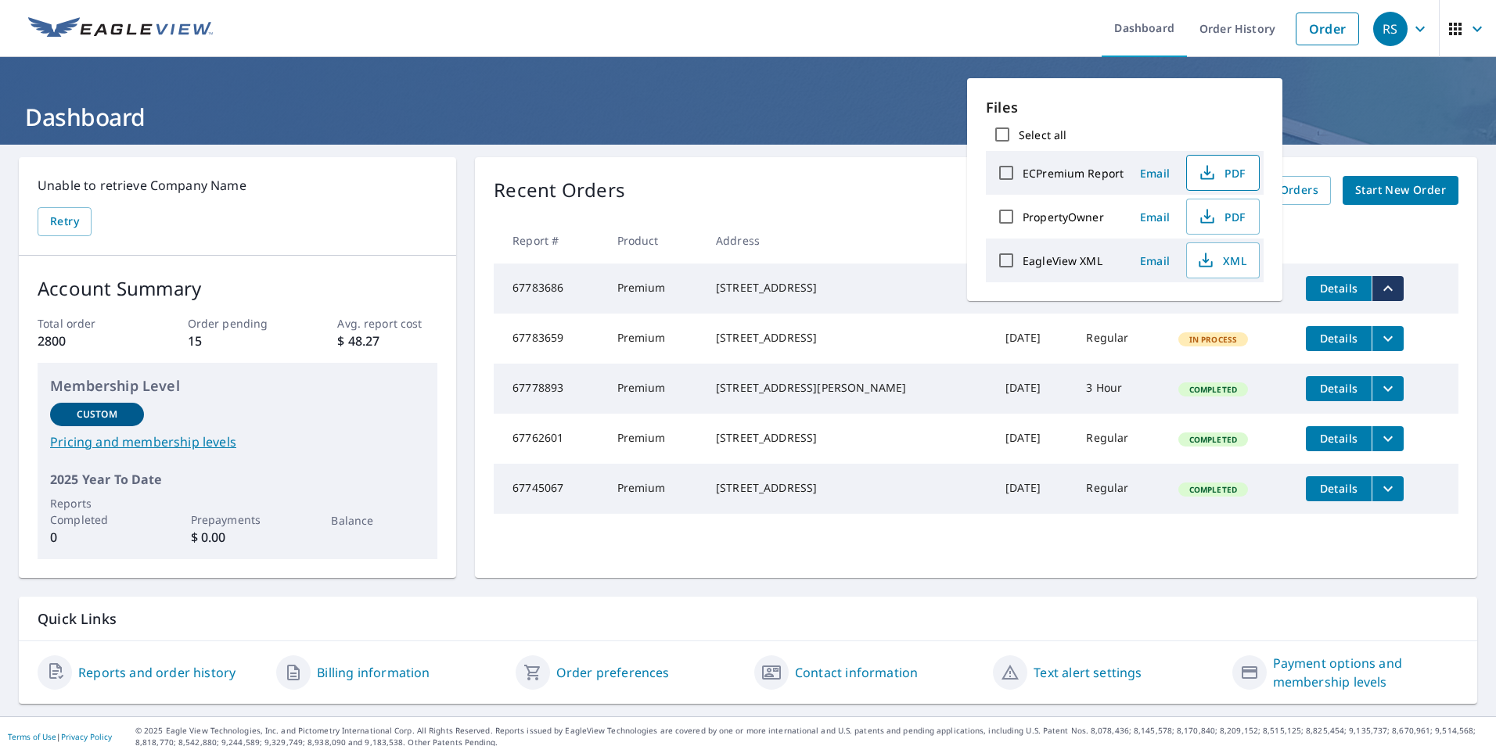
click at [1224, 174] on span "PDF" at bounding box center [1221, 172] width 50 height 19
drag, startPoint x: 810, startPoint y: 193, endPoint x: 1101, endPoint y: 305, distance: 311.8
click at [810, 194] on div "Recent Orders View All Orders Start New Order" at bounding box center [976, 190] width 965 height 29
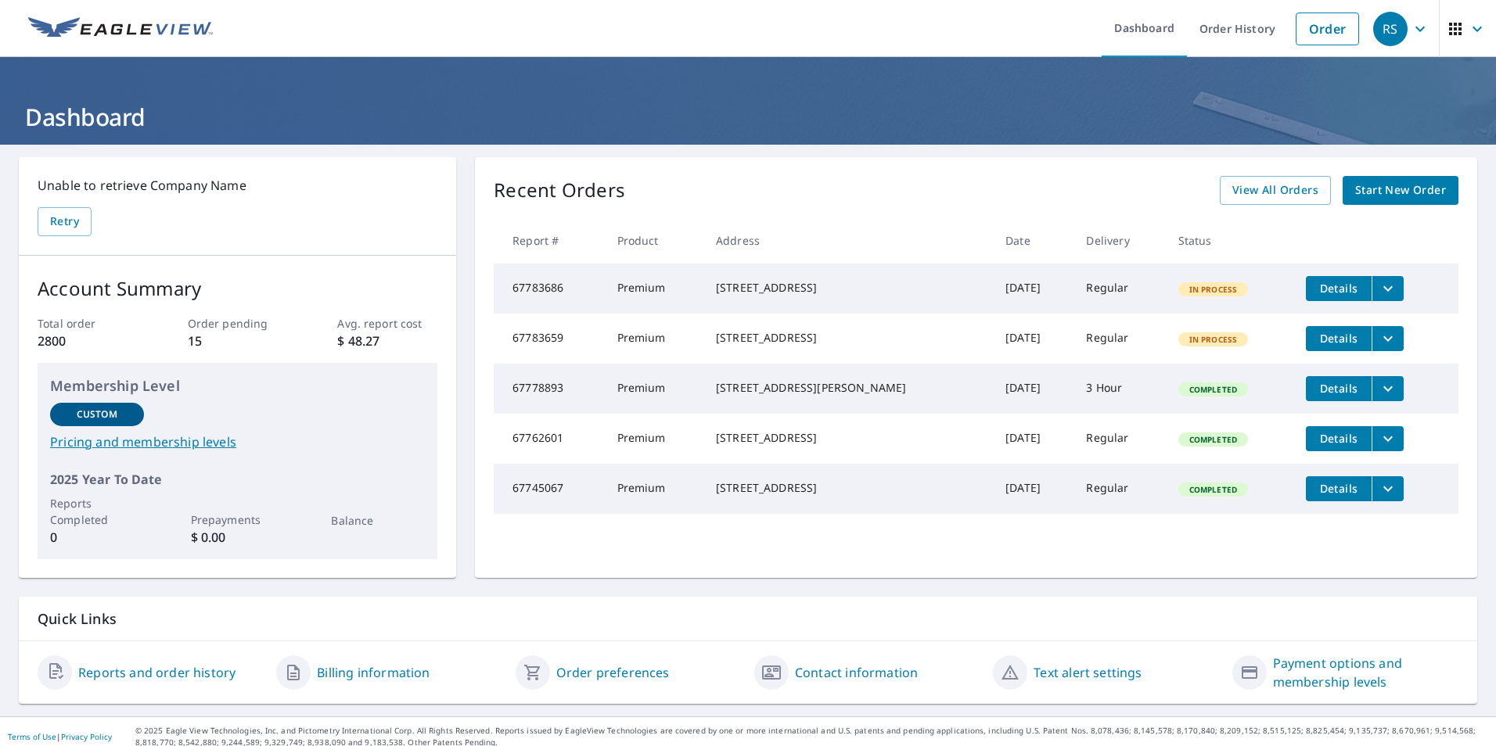
click at [1378, 347] on icon "filesDropdownBtn-67783659" at bounding box center [1387, 338] width 19 height 19
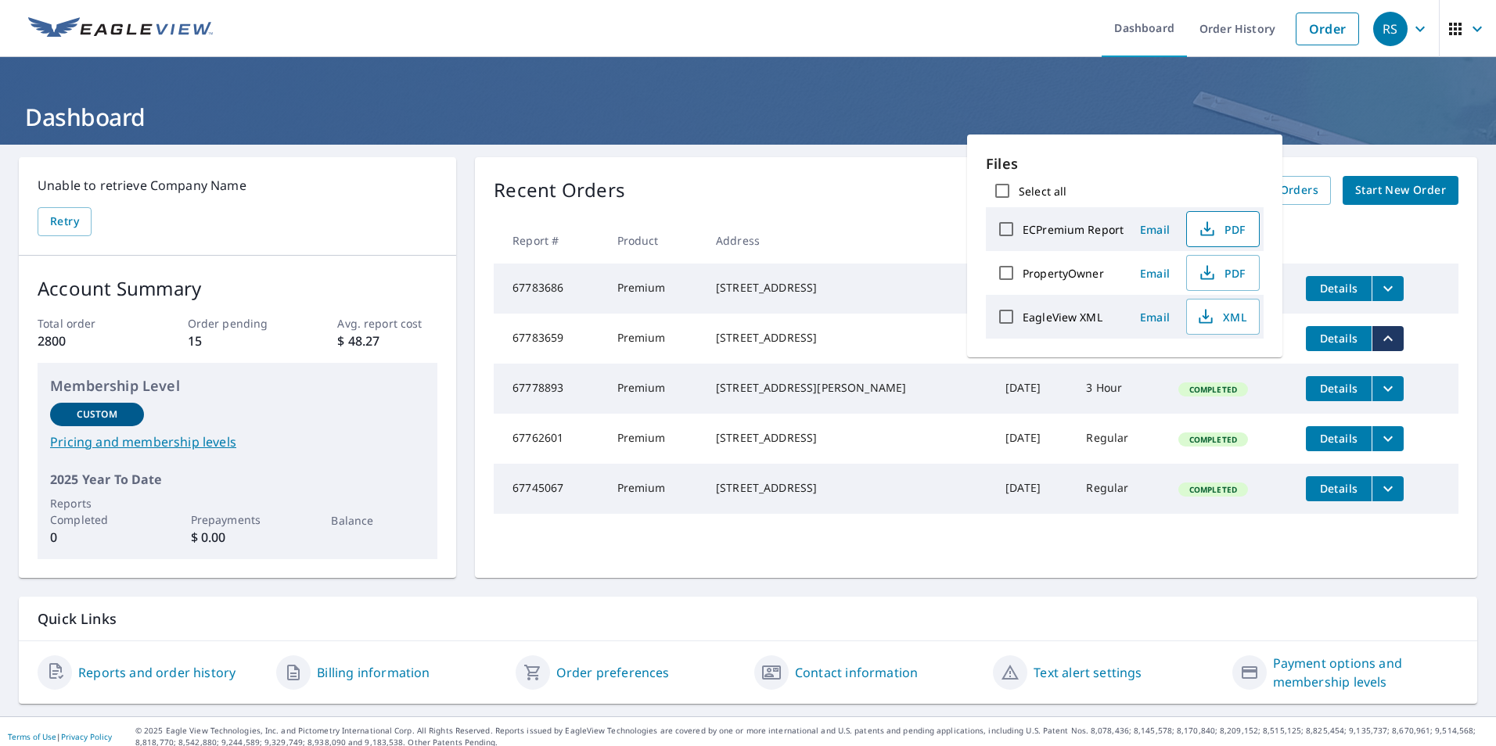
click at [1235, 214] on button "PDF" at bounding box center [1223, 229] width 74 height 36
